Goal: Task Accomplishment & Management: Use online tool/utility

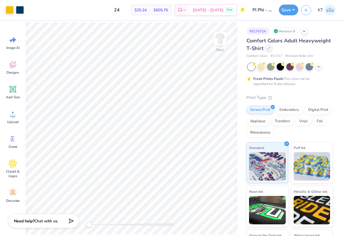
click at [268, 50] on div at bounding box center [269, 48] width 6 height 6
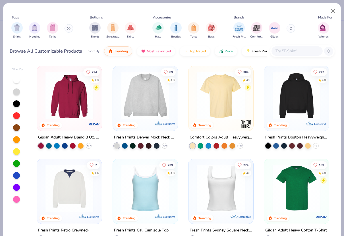
click at [285, 52] on input "text" at bounding box center [297, 51] width 44 height 7
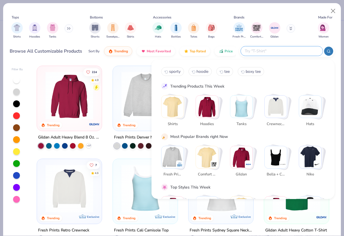
paste input "Comfort Colors C9018"
type input "Comfort Colors C9018"
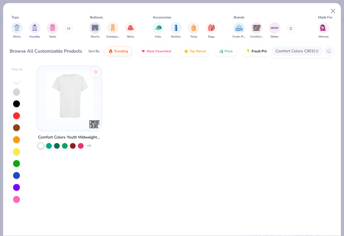
click at [82, 105] on img at bounding box center [69, 96] width 53 height 48
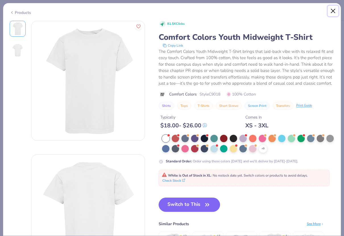
click at [336, 9] on button "Close" at bounding box center [333, 11] width 11 height 11
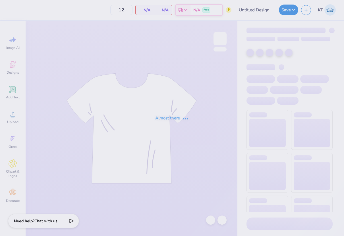
type input "Pi Phi - Parents' Weekend tank #1"
type input "24"
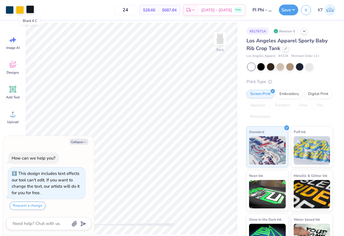
click at [29, 11] on div at bounding box center [30, 9] width 8 height 8
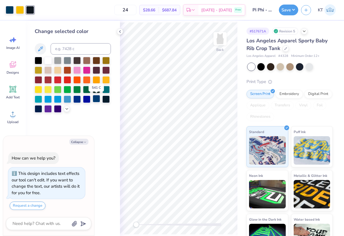
click at [95, 97] on div at bounding box center [96, 98] width 7 height 7
click at [9, 8] on div at bounding box center [10, 9] width 8 height 8
click at [95, 100] on div at bounding box center [96, 98] width 7 height 7
click at [289, 11] on button "Save" at bounding box center [288, 9] width 19 height 11
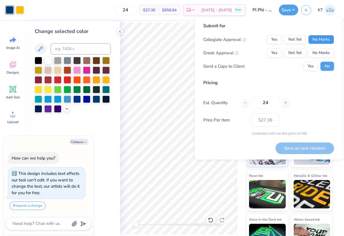
click at [317, 43] on button "No Marks" at bounding box center [321, 39] width 26 height 9
click at [276, 52] on button "Yes" at bounding box center [274, 52] width 15 height 9
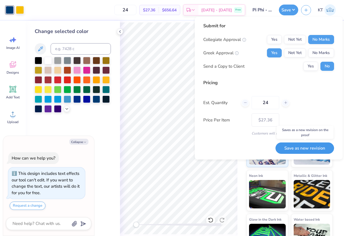
click at [290, 148] on button "Save as new revision" at bounding box center [305, 149] width 59 height 12
type textarea "x"
type input "– –"
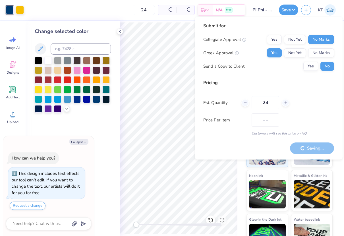
type textarea "x"
type input "$27.36"
type textarea "x"
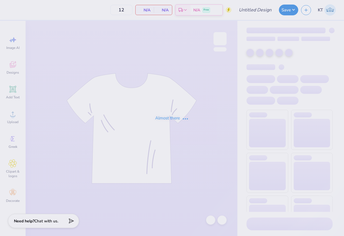
type input "Pi Phi - Parents' Weekend (tees)"
type input "24"
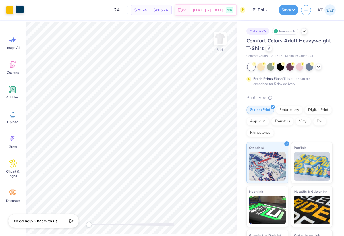
click at [19, 7] on div at bounding box center [20, 9] width 8 height 8
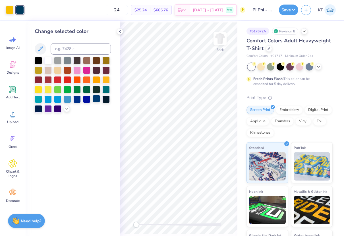
click at [96, 100] on div at bounding box center [96, 98] width 7 height 7
click at [287, 9] on button "Save" at bounding box center [288, 9] width 19 height 11
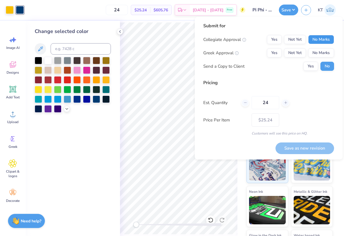
click at [318, 43] on button "No Marks" at bounding box center [321, 39] width 26 height 9
click at [275, 55] on button "Yes" at bounding box center [274, 52] width 15 height 9
click at [295, 149] on button "Save as new revision" at bounding box center [305, 149] width 59 height 12
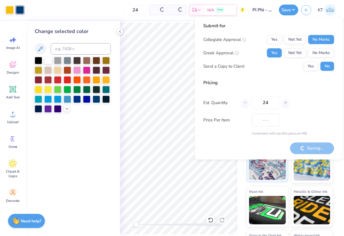
type input "$25.24"
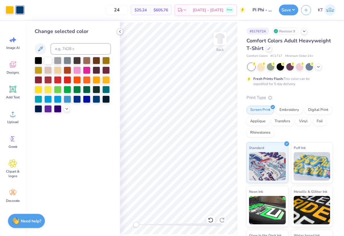
click at [120, 32] on polyline at bounding box center [120, 31] width 1 height 2
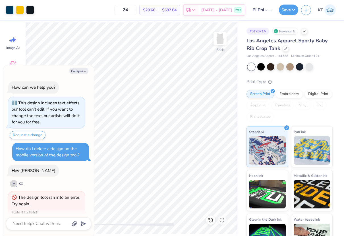
scroll to position [39, 0]
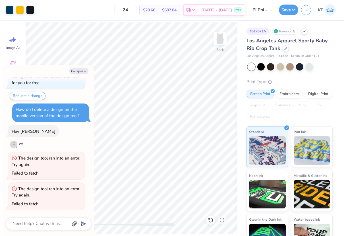
type textarea "x"
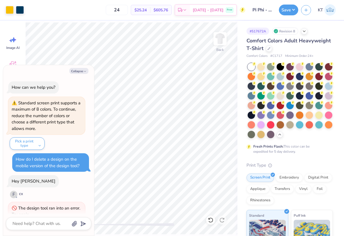
type textarea "x"
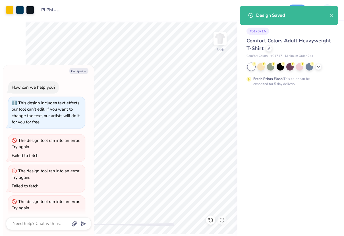
scroll to position [13, 0]
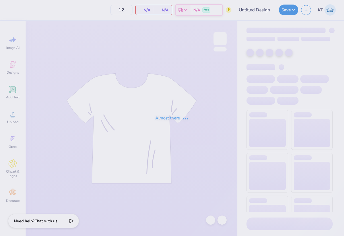
type input "Pi Phi - Parents' Weekend tank #1"
type input "24"
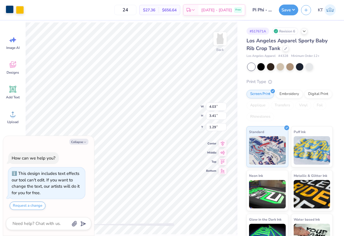
click at [11, 9] on div at bounding box center [10, 9] width 8 height 8
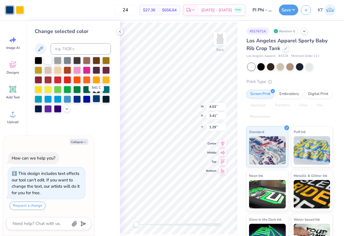
click at [96, 100] on div at bounding box center [96, 98] width 7 height 7
type textarea "x"
